Goal: Transaction & Acquisition: Purchase product/service

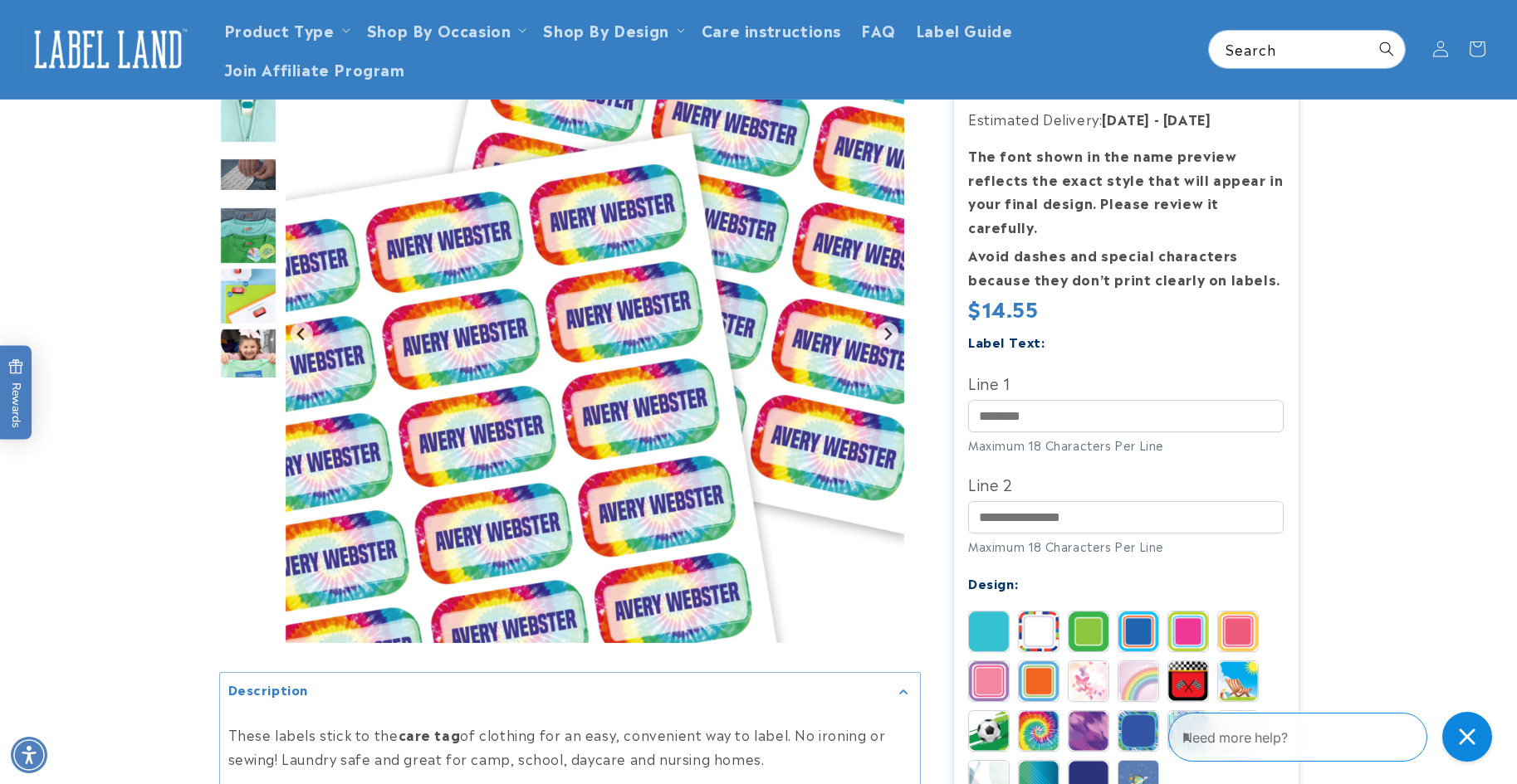
scroll to position [249, 0]
click at [1039, 615] on img at bounding box center [1039, 632] width 40 height 40
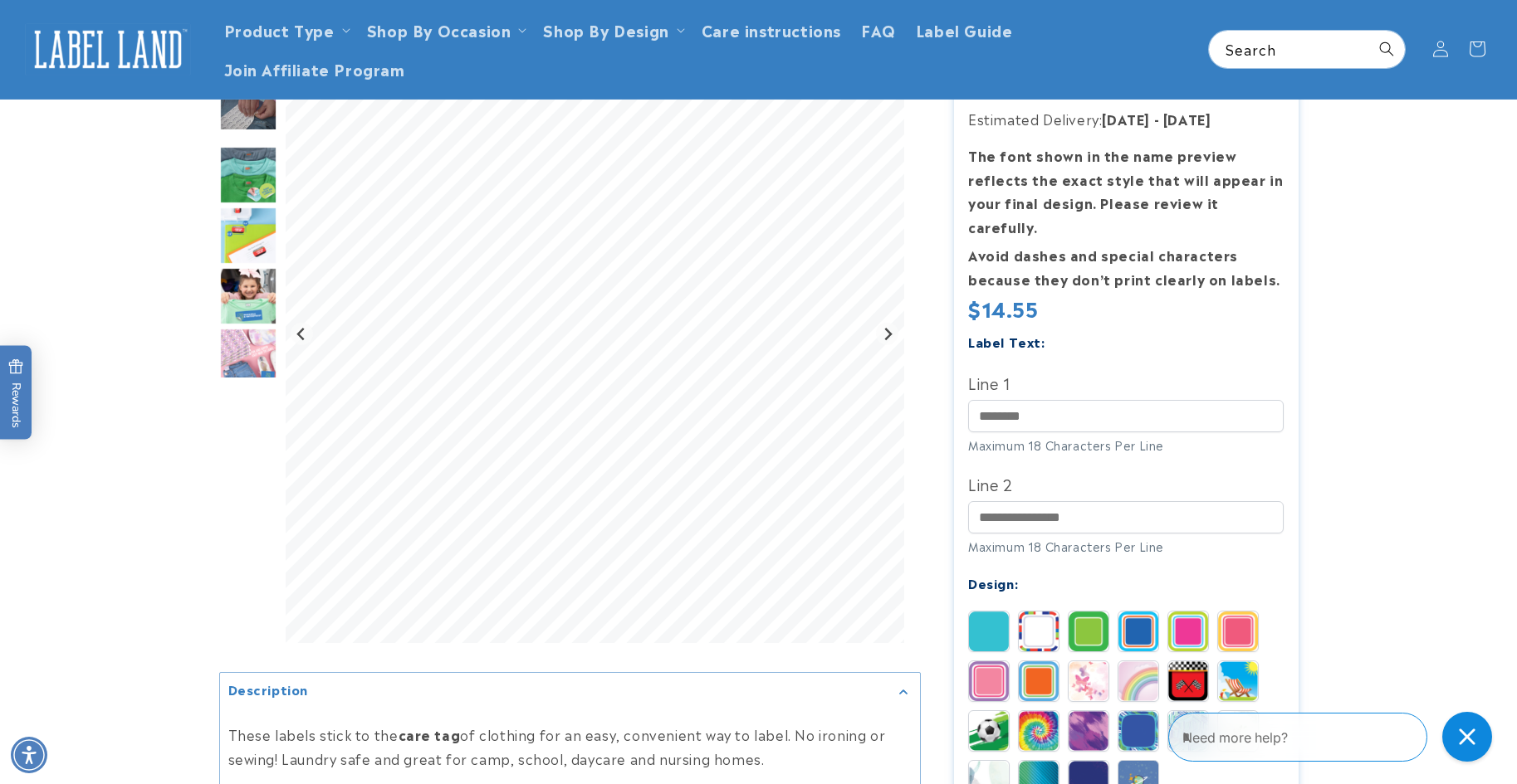
click at [1073, 612] on img at bounding box center [1088, 632] width 40 height 40
click at [1128, 612] on img at bounding box center [1138, 632] width 40 height 40
click at [1191, 612] on img at bounding box center [1187, 632] width 40 height 40
click at [1257, 612] on img at bounding box center [1238, 632] width 40 height 40
click at [991, 662] on img at bounding box center [989, 682] width 40 height 40
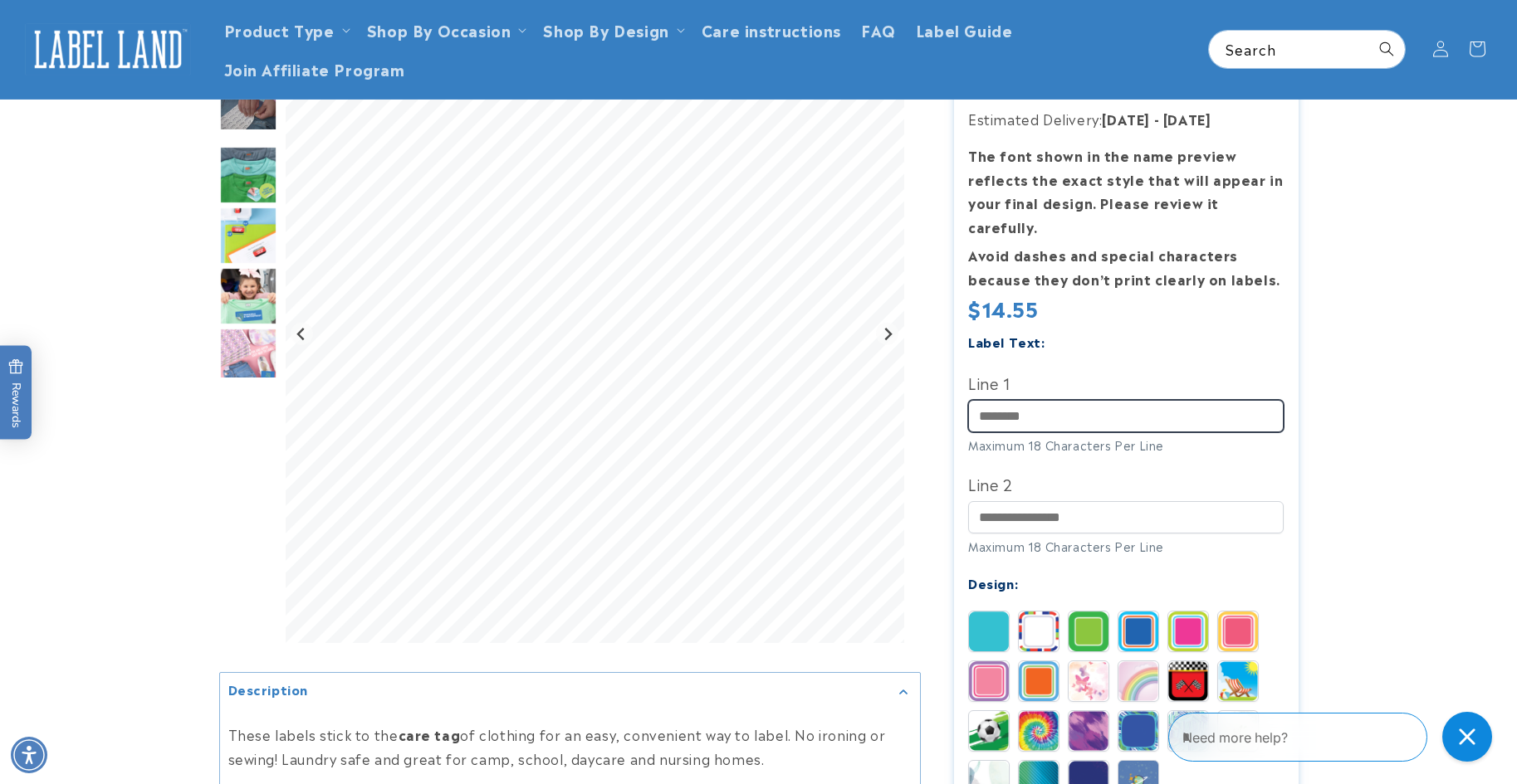
click at [1032, 401] on input "Line 1" at bounding box center [1125, 417] width 315 height 32
type input "**********"
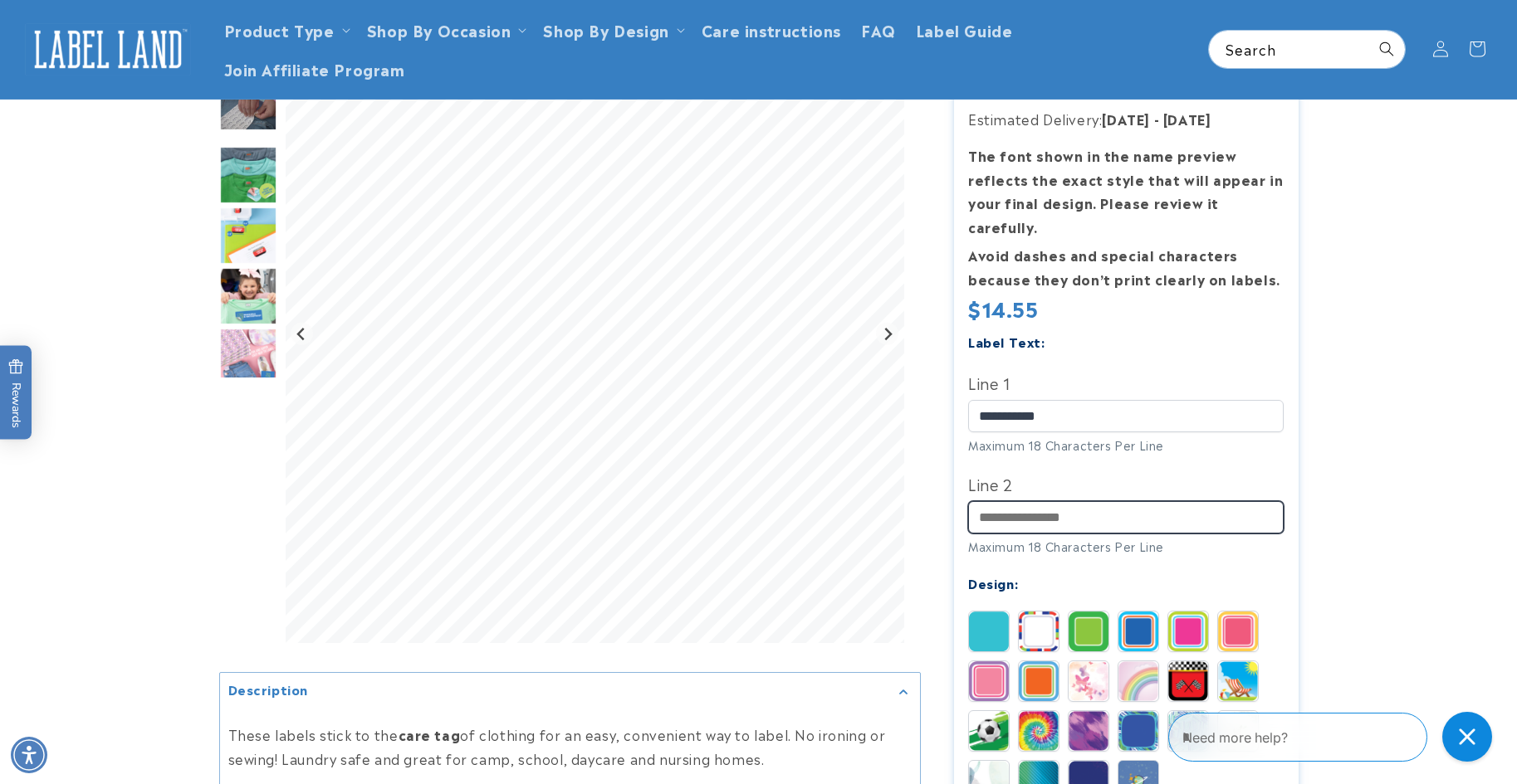
click at [1116, 502] on input "Line 2" at bounding box center [1125, 518] width 315 height 32
type input "**********"
click at [249, 171] on img "Go to slide 4" at bounding box center [247, 174] width 58 height 58
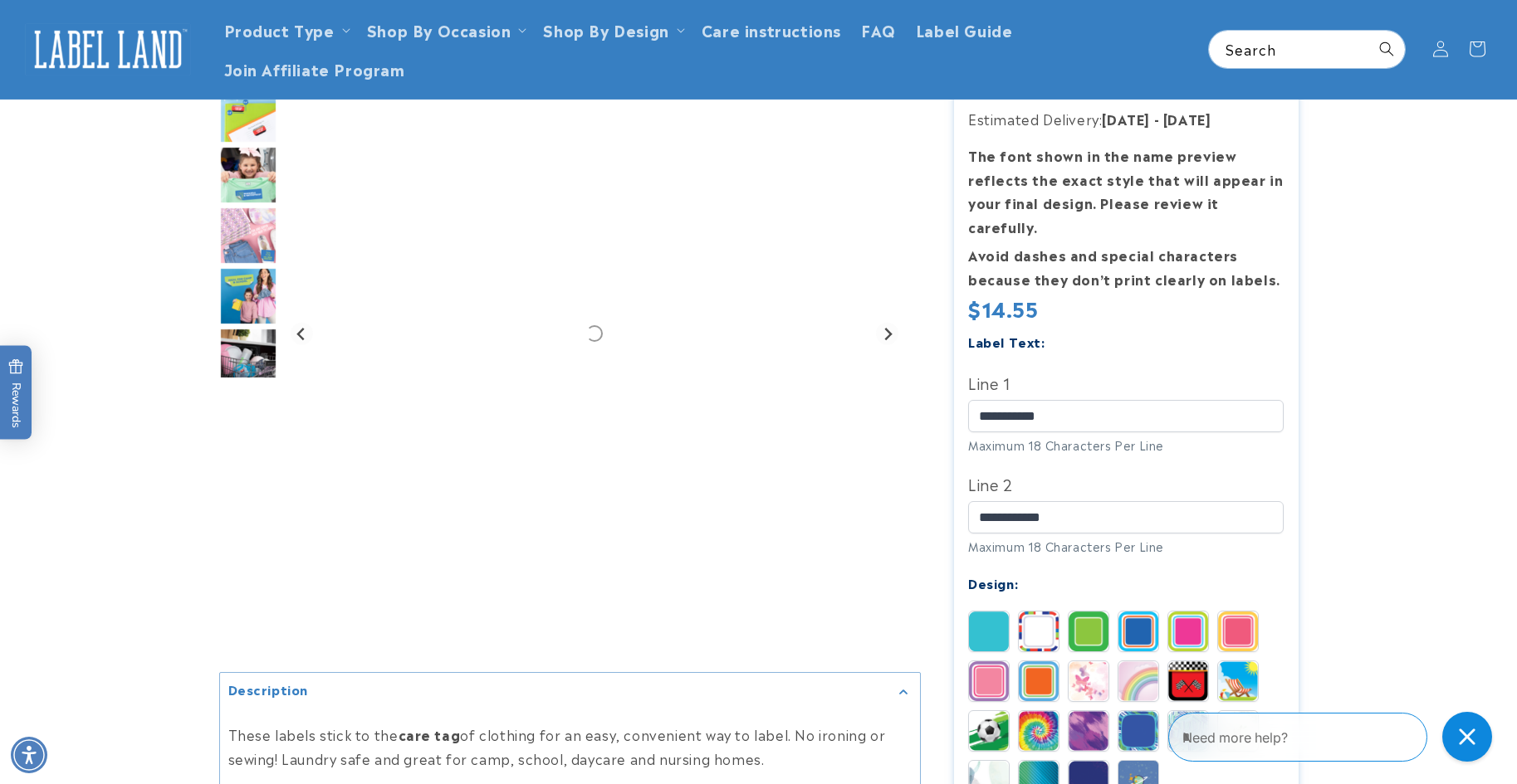
click at [274, 241] on img "Go to slide 7" at bounding box center [247, 235] width 58 height 58
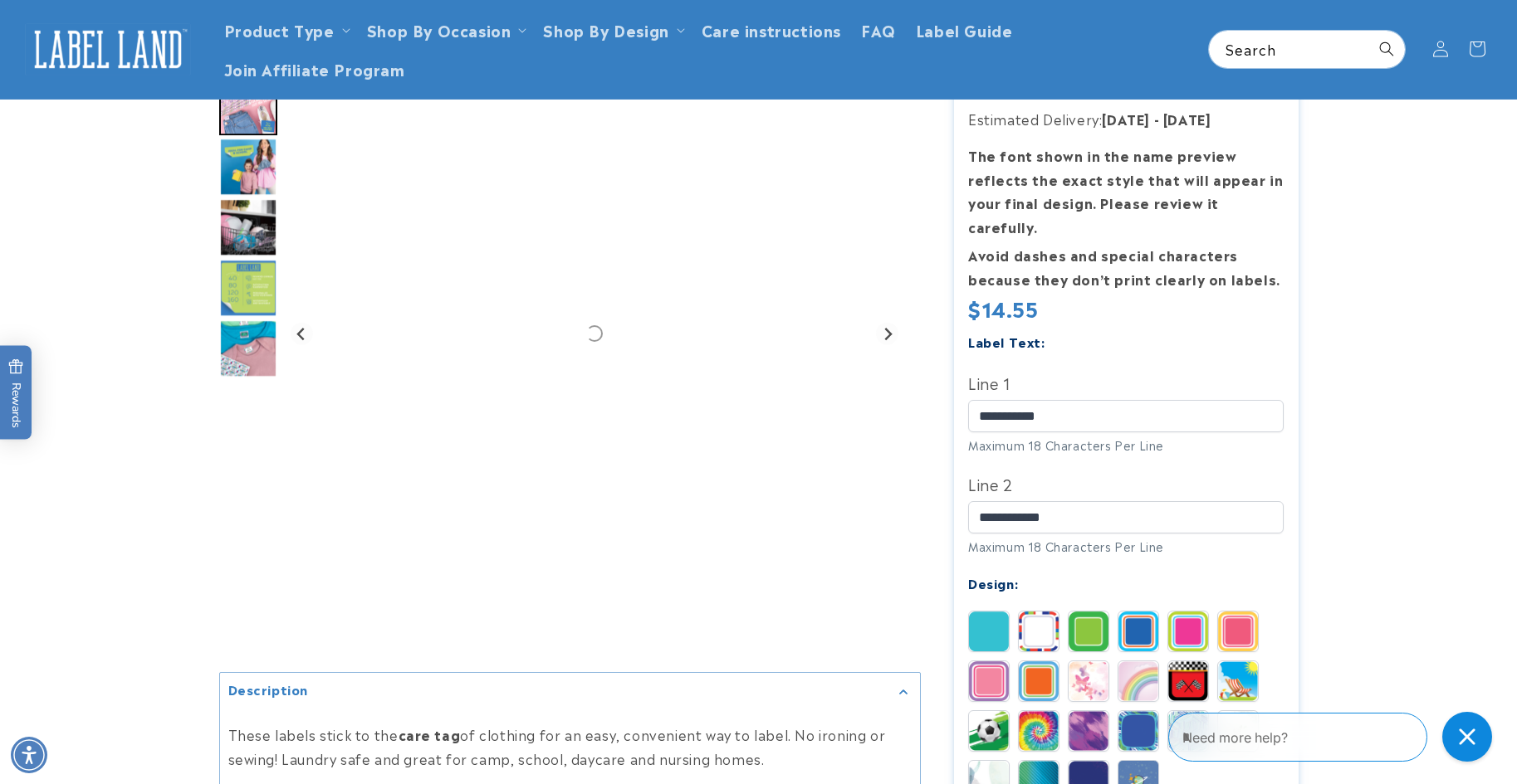
click at [257, 172] on img "Go to slide 8" at bounding box center [247, 167] width 58 height 58
